Goal: Transaction & Acquisition: Purchase product/service

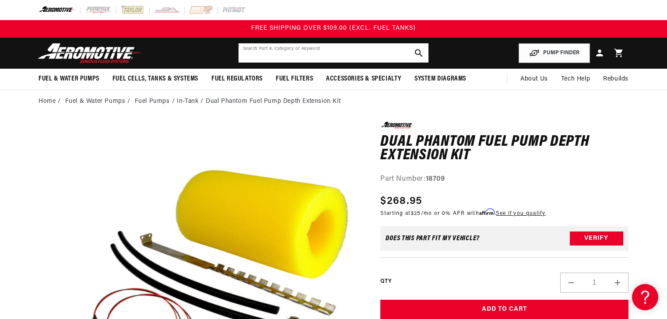
click at [331, 59] on input "text" at bounding box center [334, 52] width 190 height 19
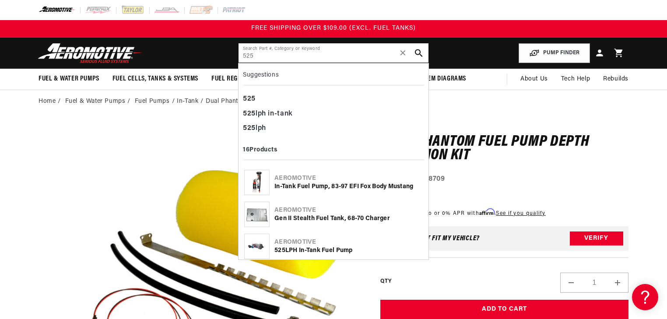
type input "525"
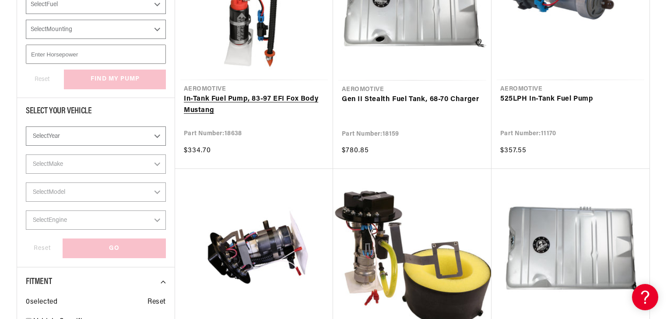
scroll to position [350, 0]
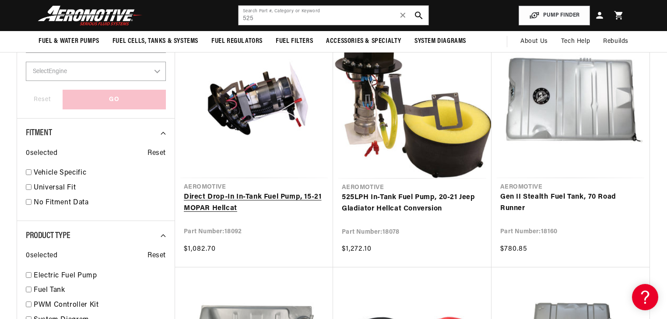
scroll to position [385, 0]
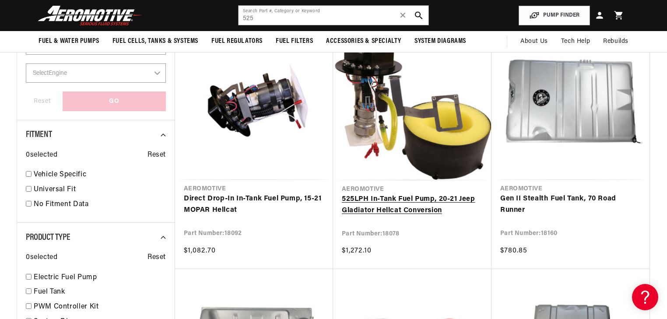
click at [440, 194] on link "525 LPH In-Tank Fuel Pump, 20-21 Jeep Gladiator Hellcat Conversion" at bounding box center [412, 205] width 141 height 22
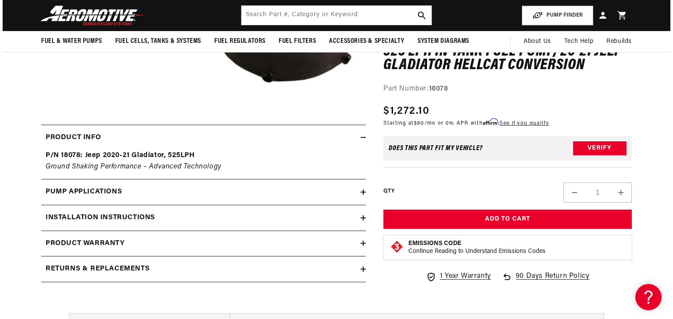
scroll to position [105, 0]
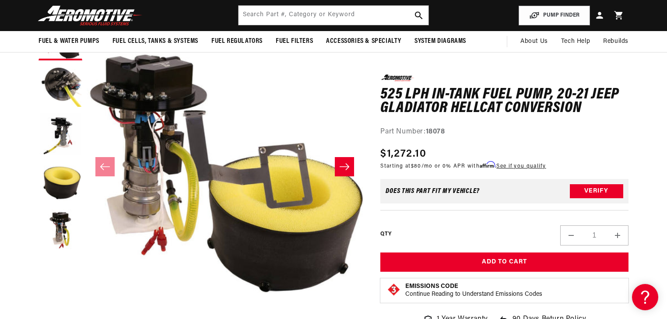
click at [87, 293] on button "Open media 1 in modal" at bounding box center [87, 293] width 0 height 0
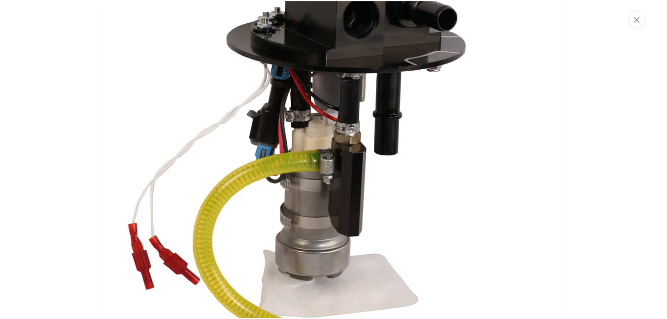
scroll to position [2566, 0]
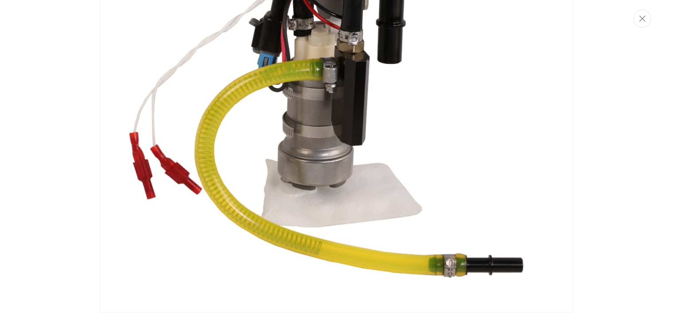
click at [221, 184] on img "Media gallery" at bounding box center [336, 76] width 473 height 473
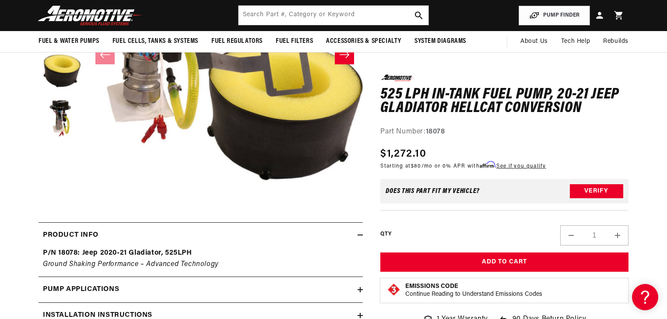
scroll to position [315, 0]
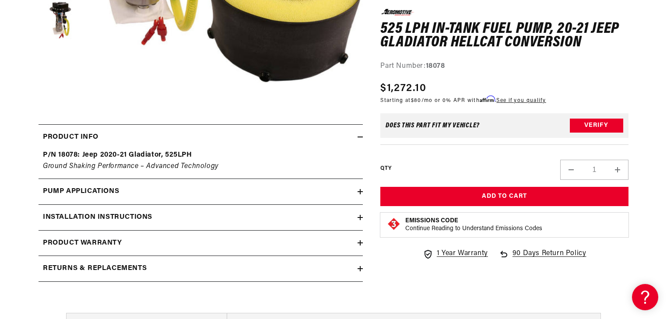
click at [365, 217] on div "0.0 star rating Write a review 525 LPH In-Tank Fuel Pump, 20-21 Jeep Gladiator …" at bounding box center [496, 48] width 266 height 484
click at [359, 218] on icon at bounding box center [360, 218] width 5 height 0
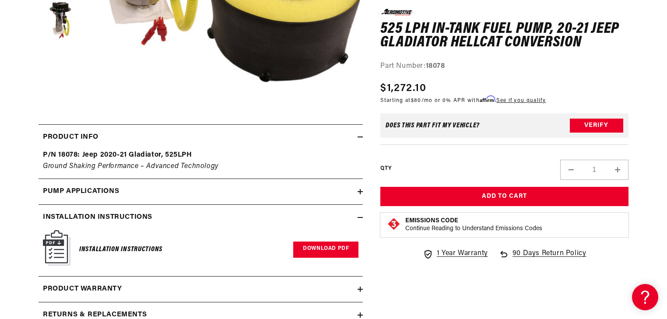
click at [344, 243] on link "Download PDF" at bounding box center [325, 250] width 65 height 16
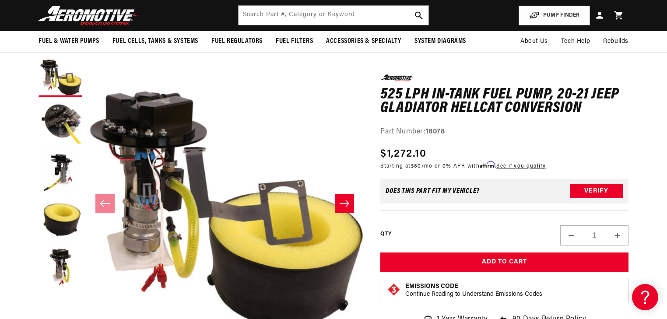
scroll to position [0, 0]
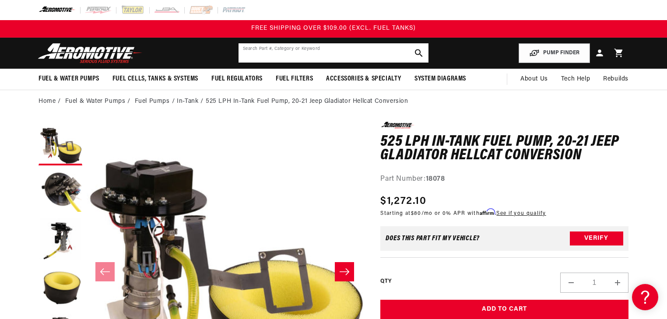
click at [310, 59] on input "text" at bounding box center [334, 52] width 190 height 19
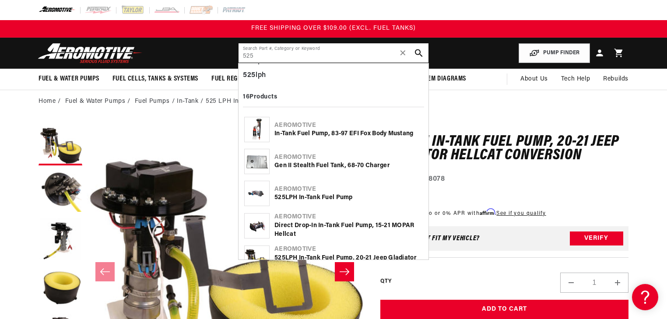
scroll to position [70, 0]
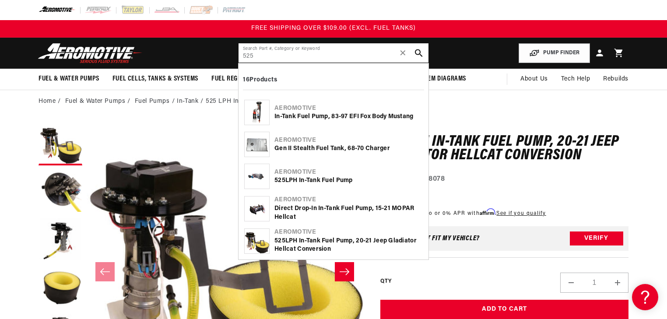
type input "525"
click at [319, 186] on div "Aeromotive 525 LPH In-Tank Fuel Pump" at bounding box center [333, 177] width 181 height 32
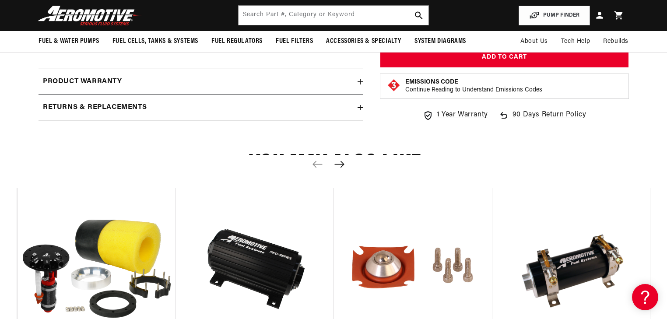
scroll to position [981, 0]
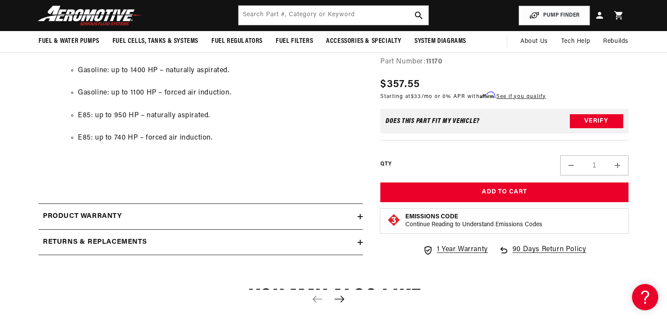
click at [340, 299] on icon "Next slide" at bounding box center [340, 299] width 10 height 7
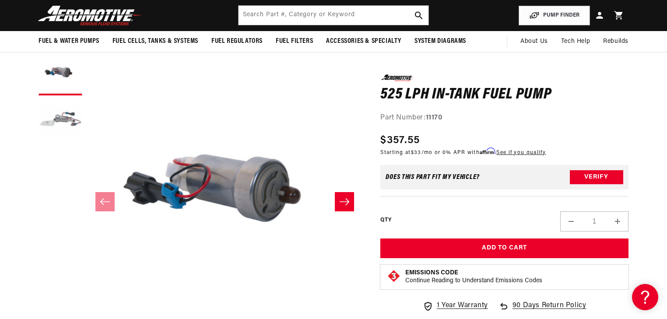
scroll to position [0, 0]
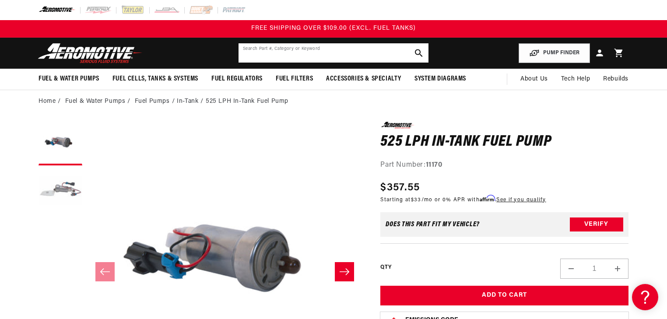
click at [338, 50] on input "text" at bounding box center [334, 52] width 190 height 19
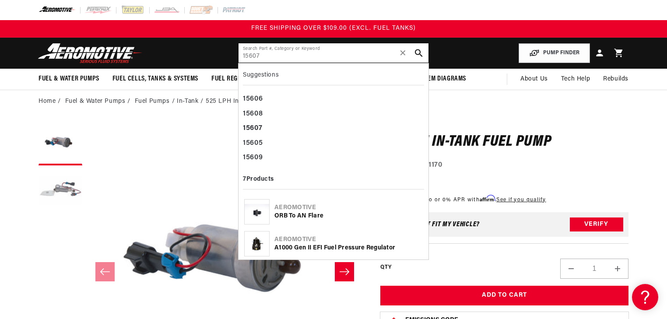
type input "15607"
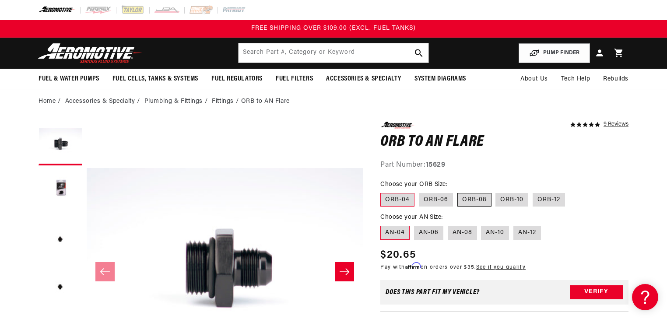
click at [472, 198] on label "ORB-08" at bounding box center [475, 200] width 34 height 14
click at [458, 192] on input "ORB-08" at bounding box center [458, 191] width 0 height 0
radio input "true"
click at [462, 231] on label "AN-08" at bounding box center [462, 233] width 29 height 14
click at [448, 225] on input "AN-08" at bounding box center [448, 224] width 0 height 0
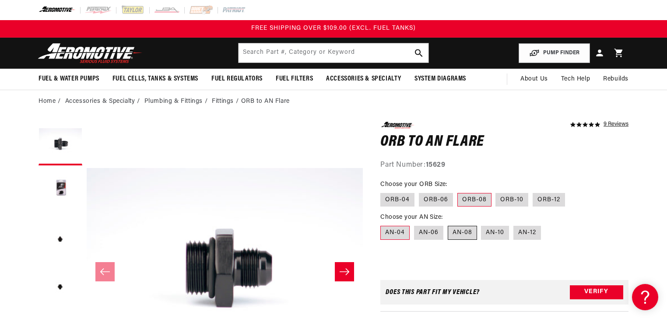
radio input "true"
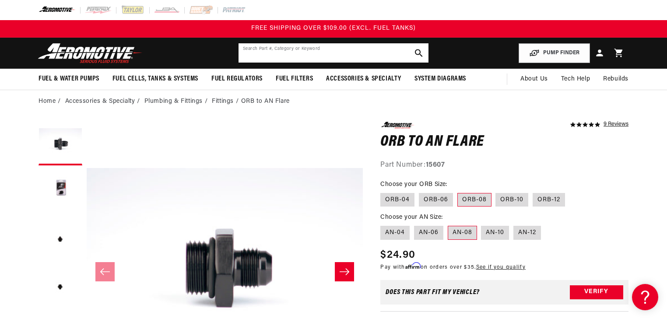
click at [324, 53] on input "text" at bounding box center [334, 52] width 190 height 19
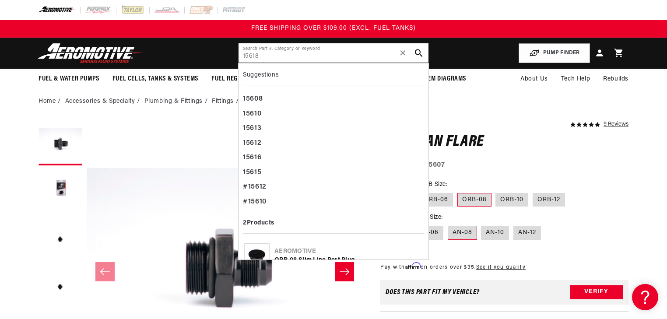
type input "15618"
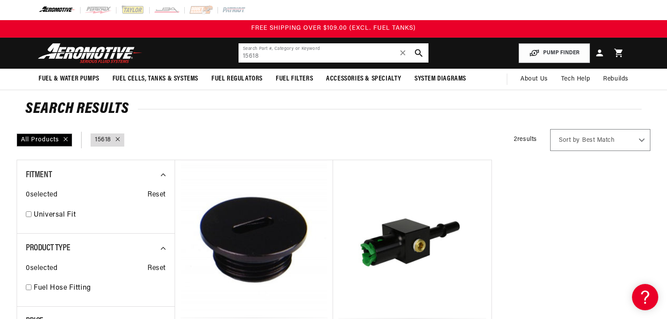
click at [334, 55] on input "15618" at bounding box center [334, 52] width 190 height 19
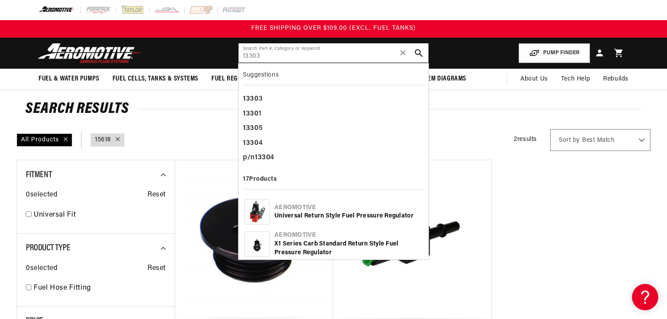
type input "13303"
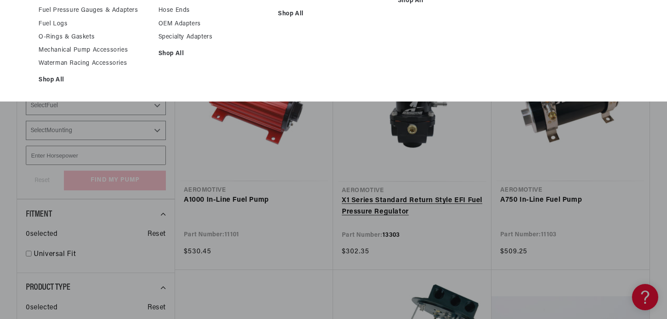
scroll to position [175, 0]
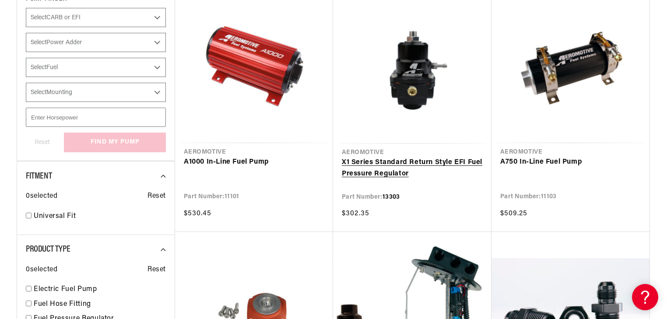
click at [399, 157] on link "X1 Series Standard Return Style EFI Fuel Pressure Regulator" at bounding box center [412, 168] width 141 height 22
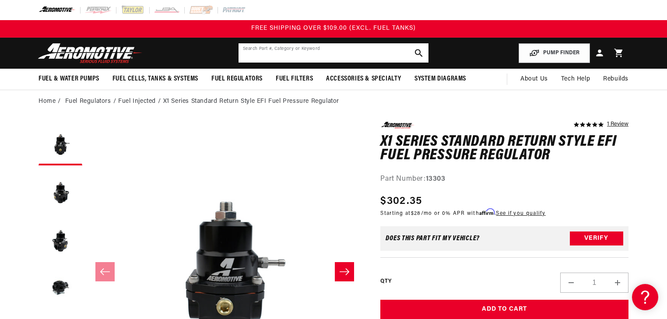
click at [314, 54] on input "text" at bounding box center [334, 52] width 190 height 19
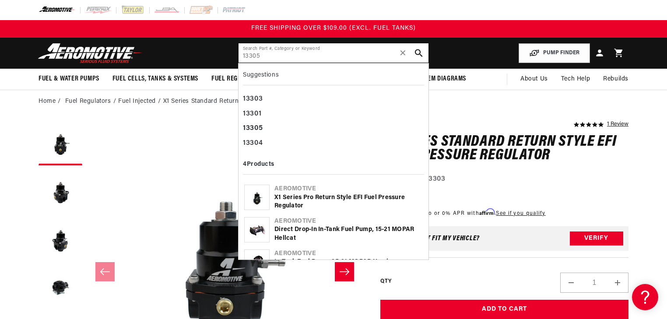
type input "13305"
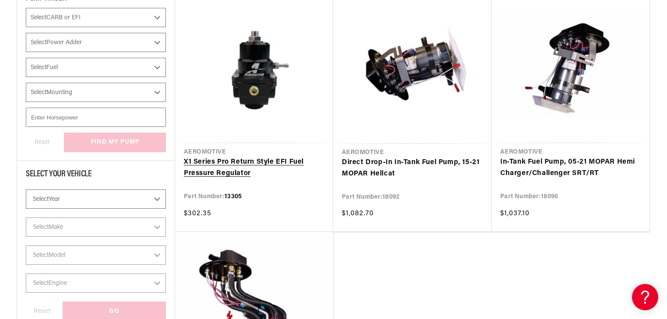
click at [265, 157] on link "X1 Series Pro Return Style EFI Fuel Pressure Regulator" at bounding box center [254, 168] width 141 height 22
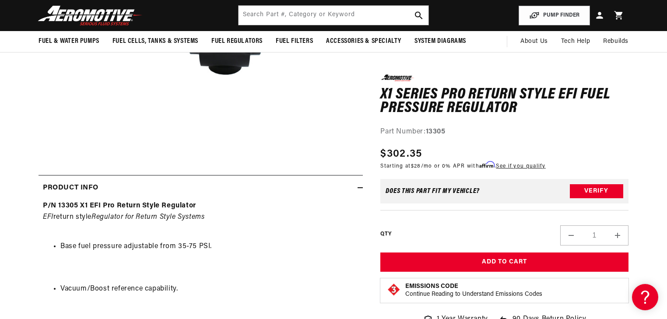
scroll to position [245, 0]
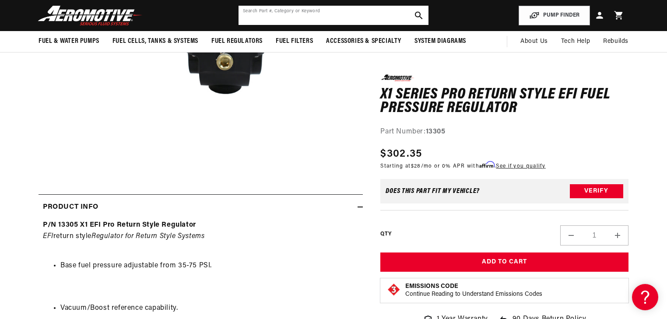
click at [254, 19] on input "text" at bounding box center [334, 15] width 190 height 19
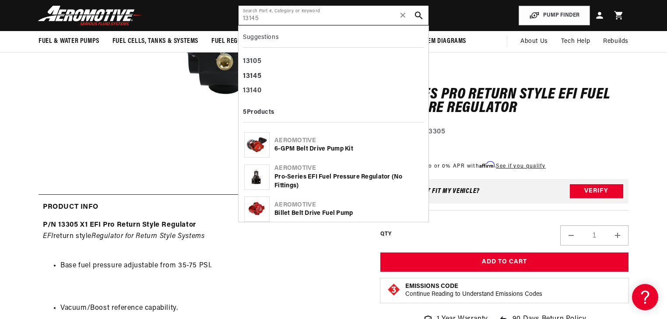
type input "13145"
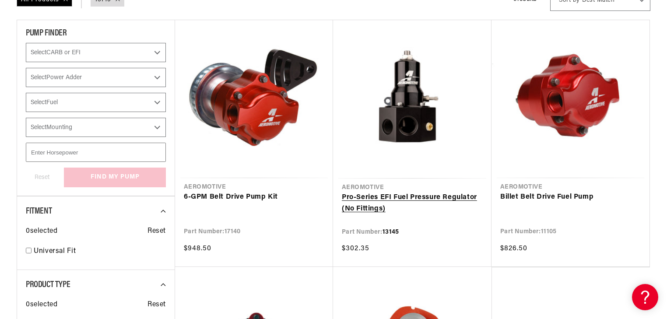
click at [394, 192] on link "Pro-Series EFI Fuel Pressure Regulator (No Fittings)" at bounding box center [412, 203] width 141 height 22
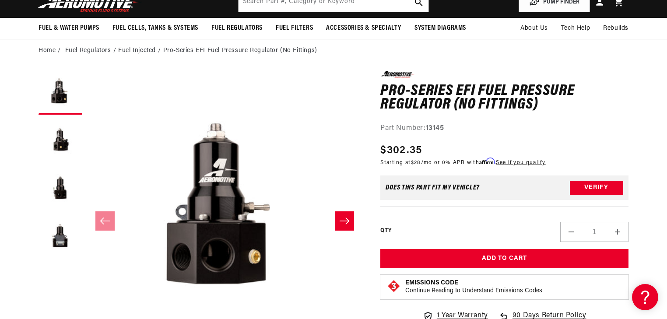
scroll to position [70, 0]
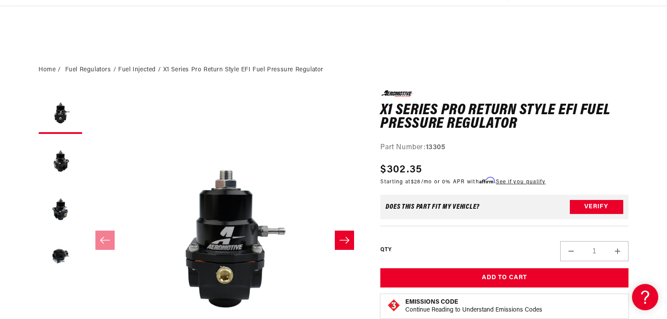
scroll to position [105, 0]
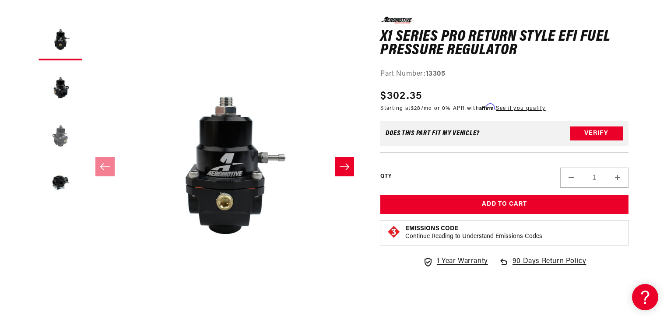
click at [64, 136] on button "Load image 3 in gallery view" at bounding box center [61, 135] width 44 height 44
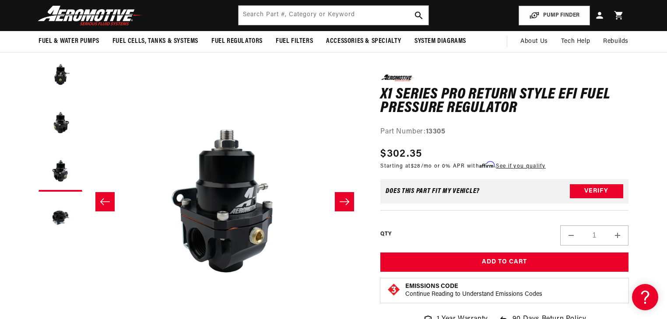
scroll to position [0, 0]
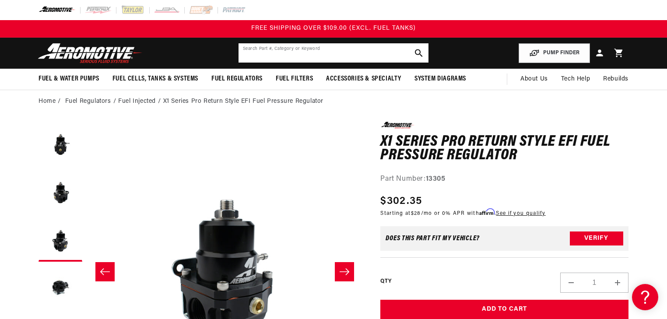
click at [320, 54] on input "text" at bounding box center [334, 52] width 190 height 19
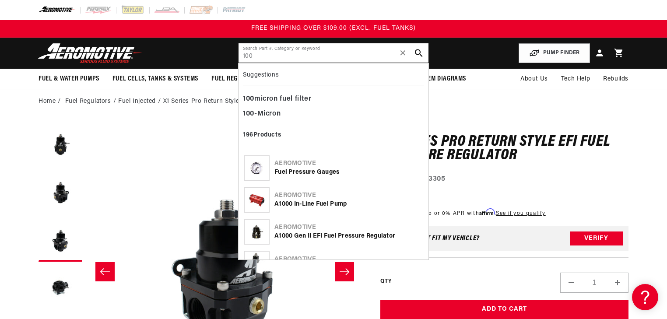
type input "100"
click at [303, 167] on div "Aeromotive" at bounding box center [349, 163] width 148 height 9
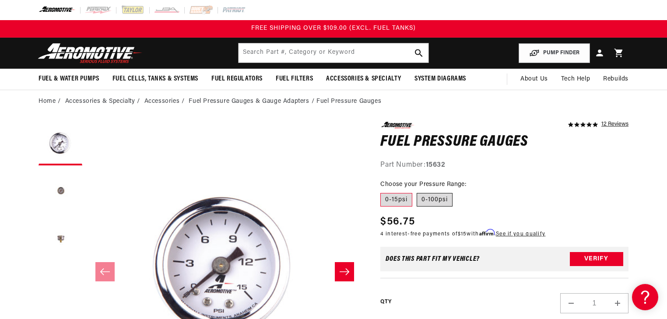
click at [439, 200] on label "0-100psi" at bounding box center [435, 200] width 36 height 14
click at [417, 192] on input "0-100psi" at bounding box center [417, 191] width 0 height 0
radio input "true"
click at [339, 52] on input "text" at bounding box center [334, 52] width 190 height 19
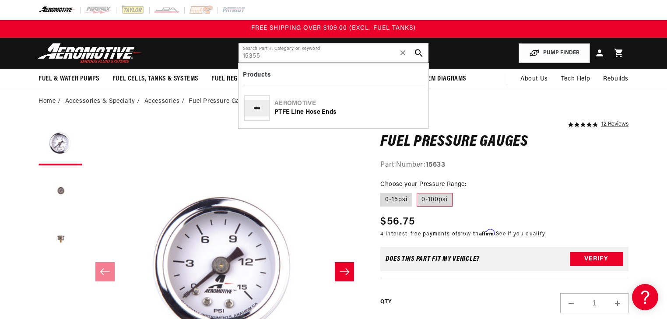
type input "15355"
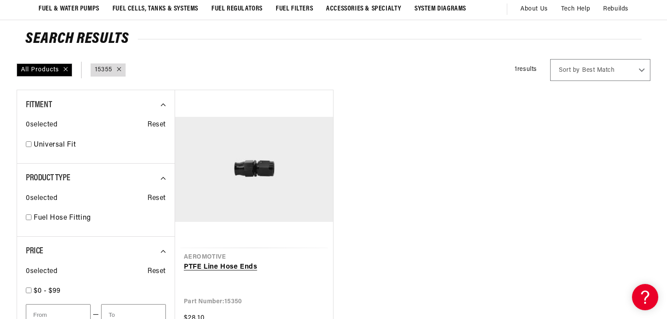
click at [276, 262] on link "PTFE Line Hose Ends" at bounding box center [254, 267] width 141 height 11
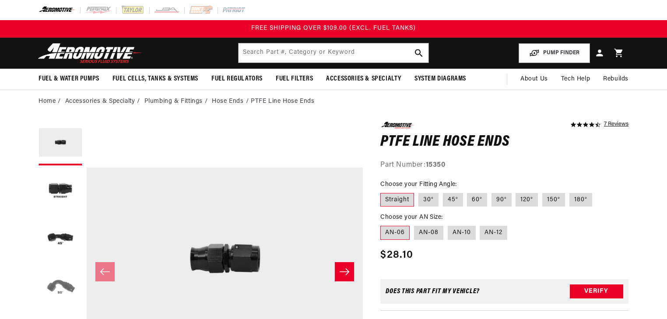
click at [64, 273] on button "Load image 4 in gallery view" at bounding box center [61, 288] width 44 height 44
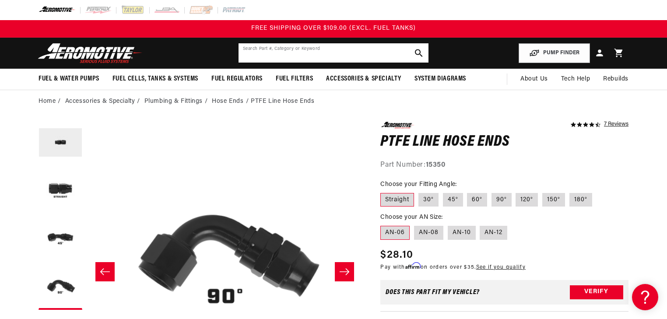
drag, startPoint x: 275, startPoint y: 53, endPoint x: 277, endPoint y: 57, distance: 4.9
click at [275, 55] on input "text" at bounding box center [334, 52] width 190 height 19
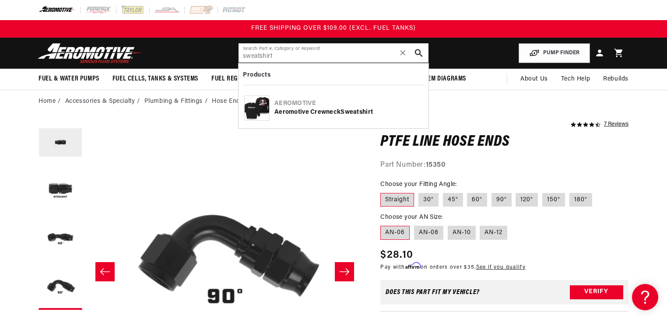
type input "sweatshirt"
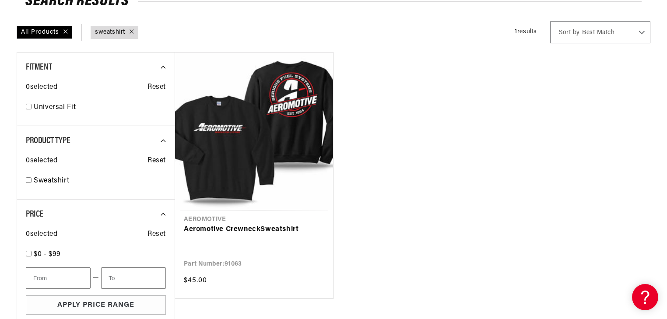
scroll to position [140, 0]
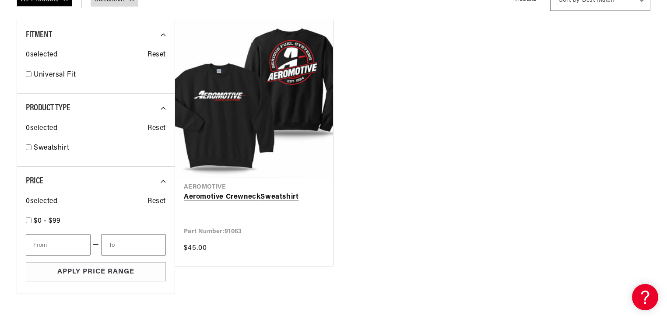
click at [234, 192] on link "Aeromotive Crewneck Sweatshirt" at bounding box center [254, 197] width 141 height 11
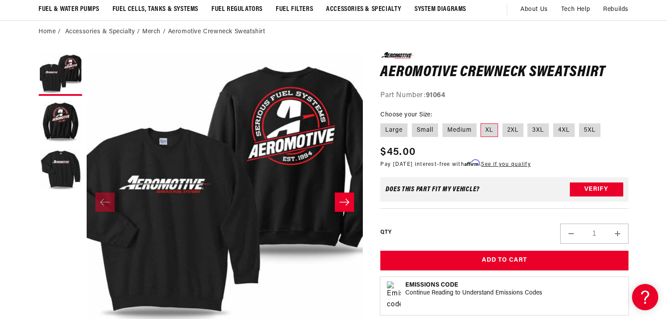
scroll to position [70, 0]
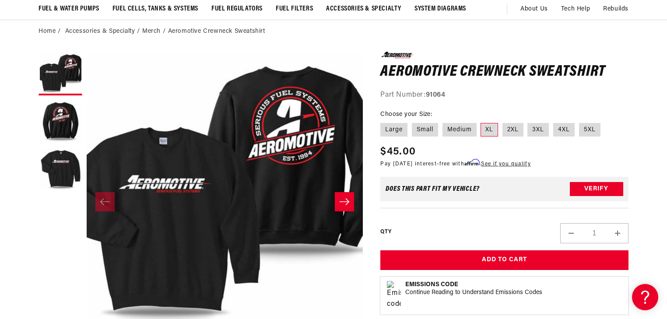
click at [496, 131] on label "XL" at bounding box center [490, 130] width 18 height 14
click at [482, 122] on input "XL" at bounding box center [481, 121] width 0 height 0
click at [517, 130] on label "2XL" at bounding box center [513, 130] width 21 height 14
click at [503, 122] on input "2XL" at bounding box center [503, 121] width 0 height 0
radio input "true"
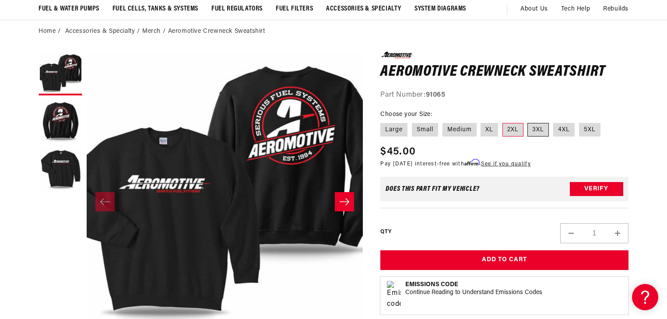
click at [534, 130] on label "3XL" at bounding box center [538, 130] width 21 height 14
click at [529, 122] on input "3XL" at bounding box center [528, 121] width 0 height 0
radio input "true"
click at [564, 128] on label "4XL" at bounding box center [563, 130] width 21 height 14
click at [554, 122] on input "4XL" at bounding box center [553, 121] width 0 height 0
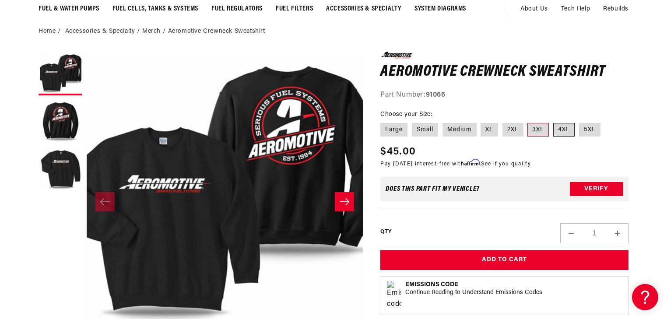
radio input "true"
click at [487, 130] on label "XL" at bounding box center [490, 130] width 18 height 14
click at [482, 122] on input "XL" at bounding box center [481, 121] width 0 height 0
radio input "true"
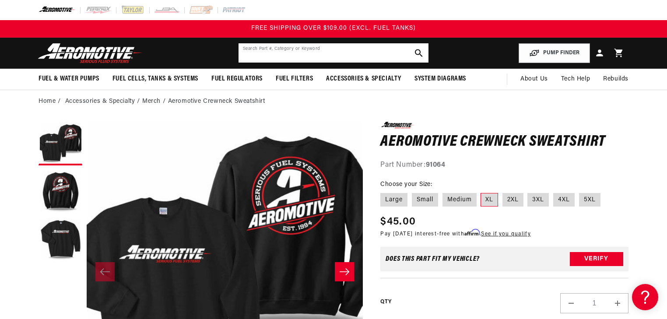
click at [310, 55] on input "text" at bounding box center [334, 52] width 190 height 19
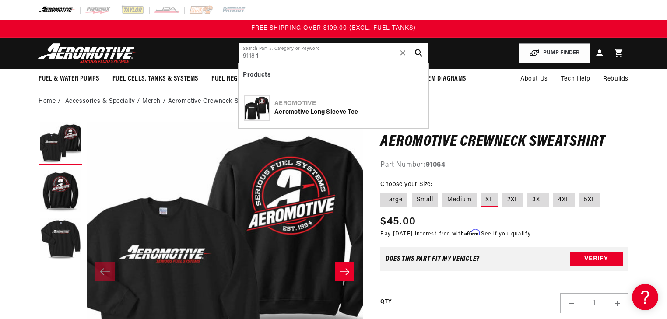
type input "91184"
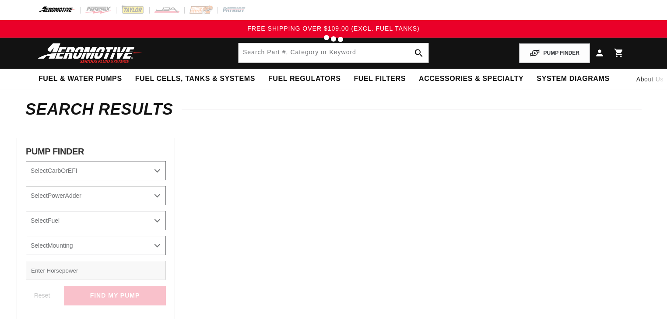
type input "91184"
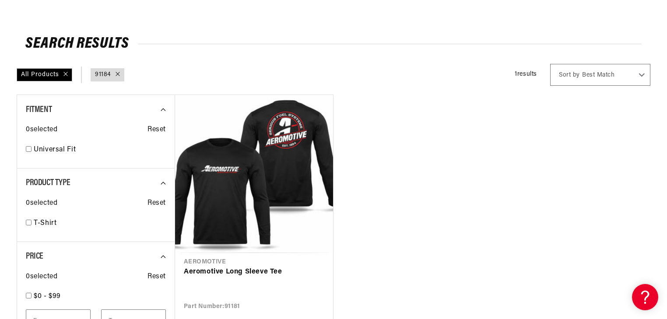
scroll to position [175, 0]
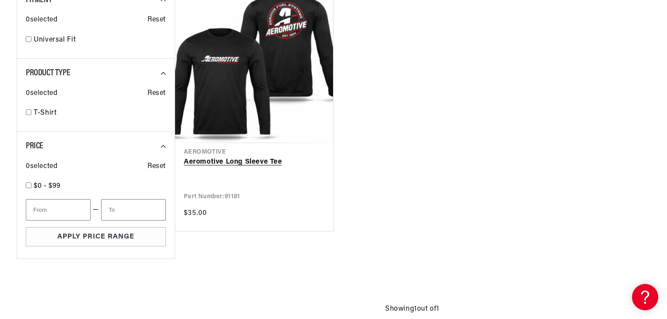
click at [240, 157] on link "Aeromotive Long Sleeve Tee" at bounding box center [254, 162] width 141 height 11
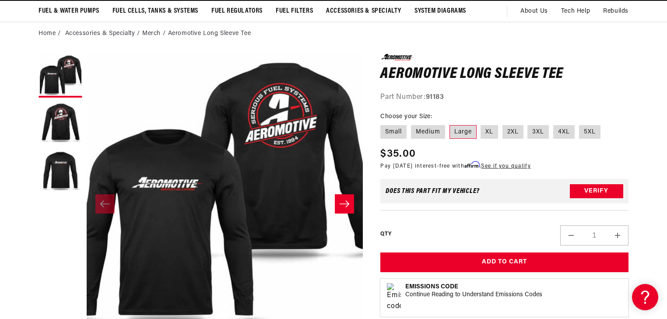
scroll to position [70, 0]
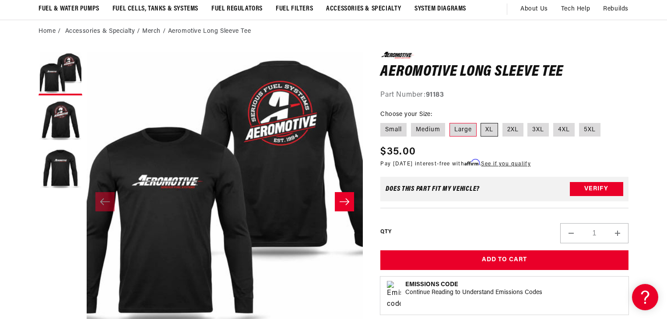
click at [493, 129] on label "XL" at bounding box center [490, 130] width 18 height 14
click at [482, 122] on input "XL" at bounding box center [481, 121] width 0 height 0
radio input "true"
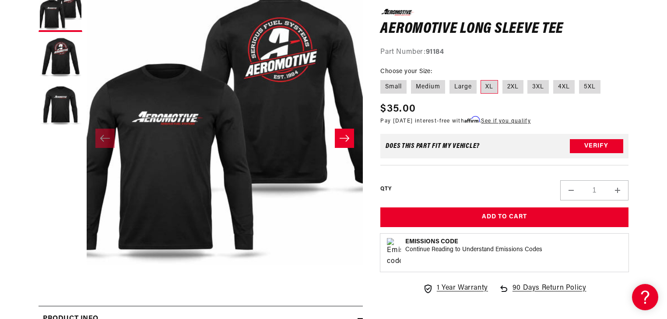
scroll to position [140, 0]
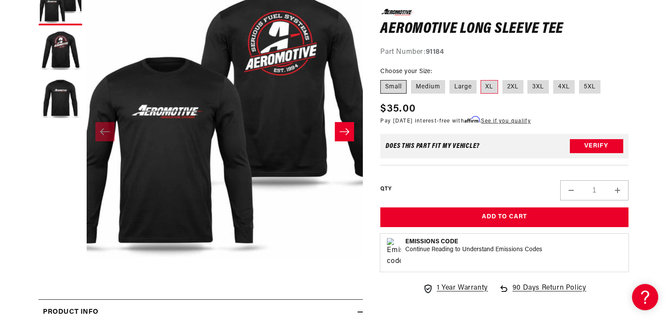
click at [393, 88] on label "Small" at bounding box center [394, 87] width 26 height 14
click at [383, 78] on input "Small" at bounding box center [383, 78] width 0 height 0
radio input "true"
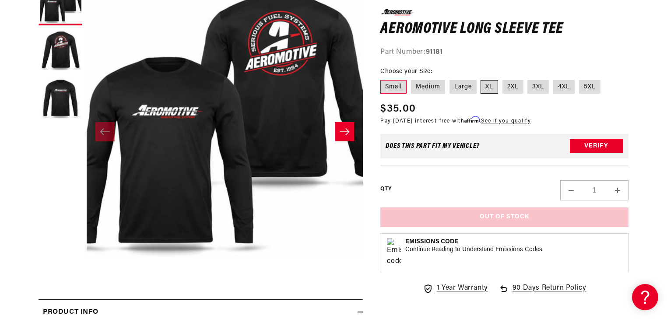
click at [482, 89] on label "XL" at bounding box center [490, 87] width 18 height 14
click at [482, 78] on input "XL" at bounding box center [481, 78] width 0 height 0
radio input "true"
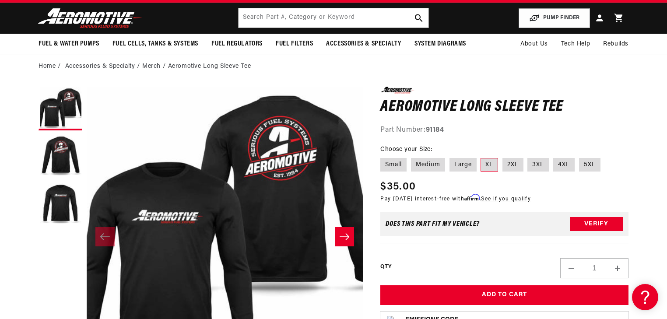
scroll to position [70, 0]
